Goal: Register for event/course: Register for event/course

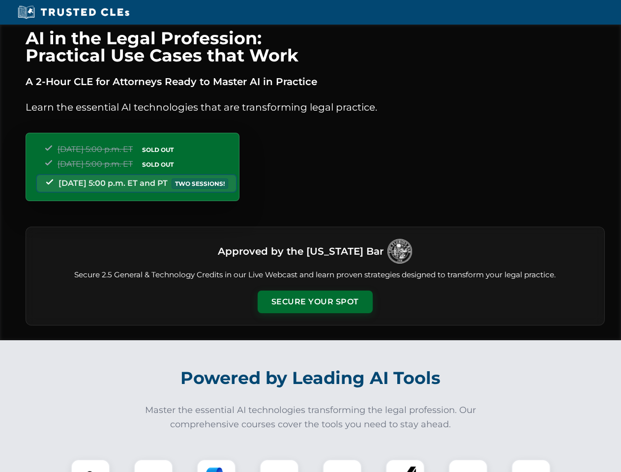
click at [315, 302] on button "Secure Your Spot" at bounding box center [315, 302] width 115 height 23
click at [90, 466] on img at bounding box center [90, 479] width 29 height 29
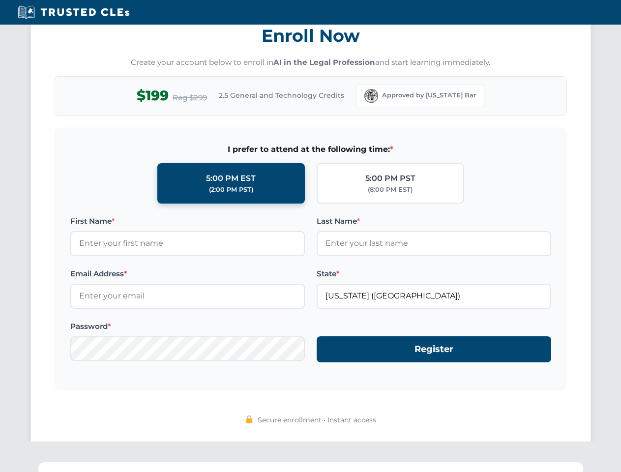
scroll to position [965, 0]
